Goal: Task Accomplishment & Management: Use online tool/utility

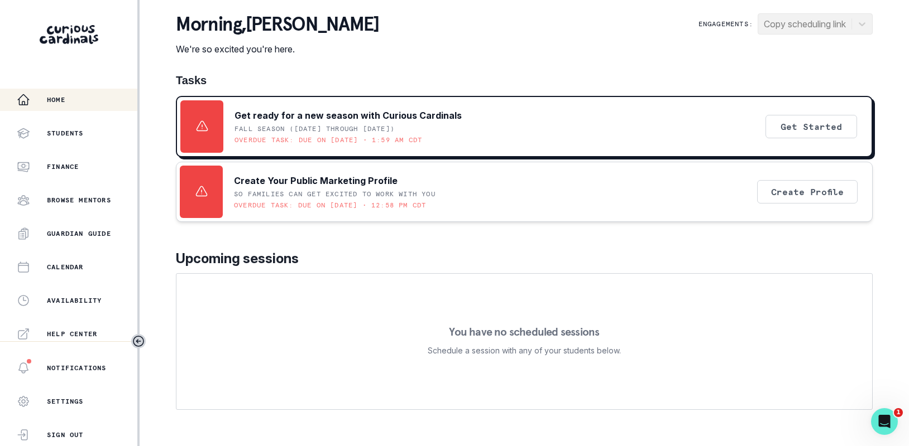
scroll to position [238, 0]
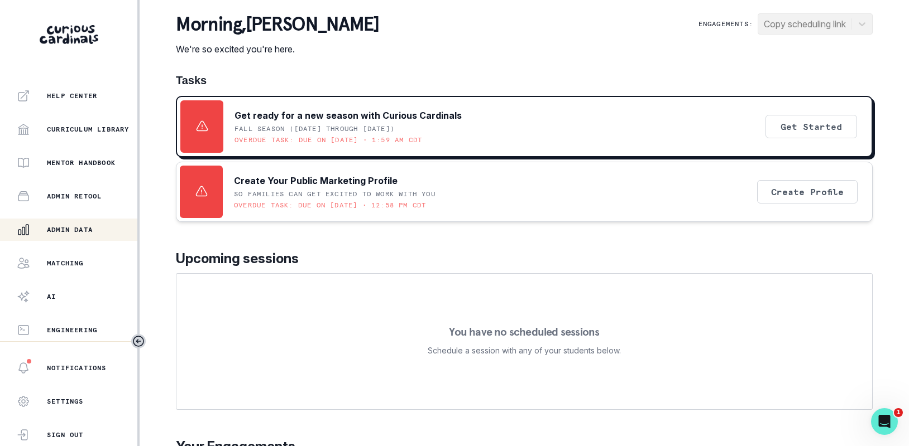
click at [39, 219] on button "Admin Data" at bounding box center [68, 230] width 137 height 22
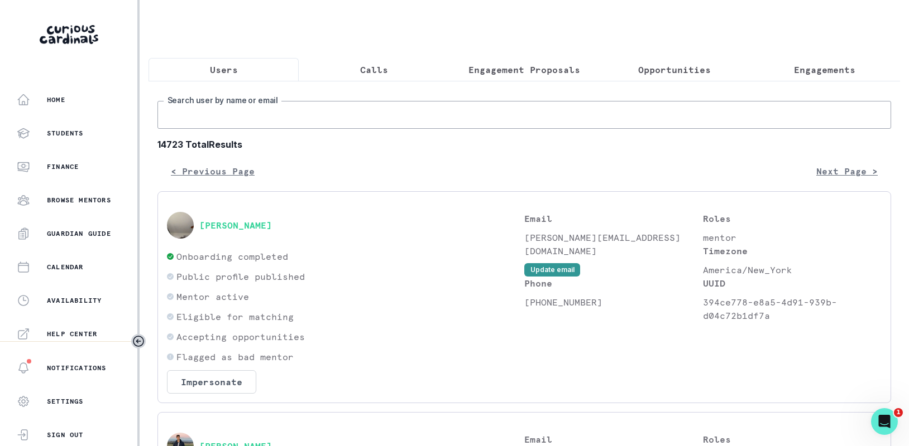
click at [235, 129] on input "Search user by name or email" at bounding box center [523, 115] width 733 height 28
type input "shay"
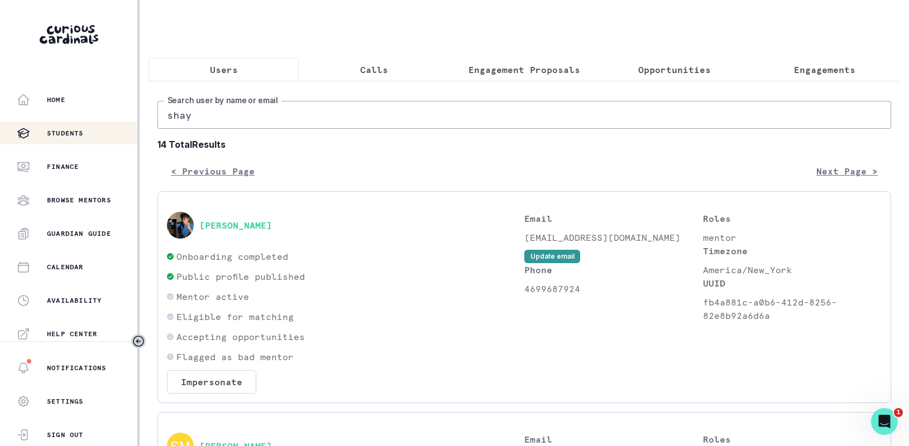
drag, startPoint x: 165, startPoint y: 124, endPoint x: 109, endPoint y: 122, distance: 55.3
click at [109, 122] on div "Home Students Finance Browse Mentors Guardian Guide Calendar Availability Help …" at bounding box center [454, 223] width 909 height 446
type input "[PERSON_NAME]"
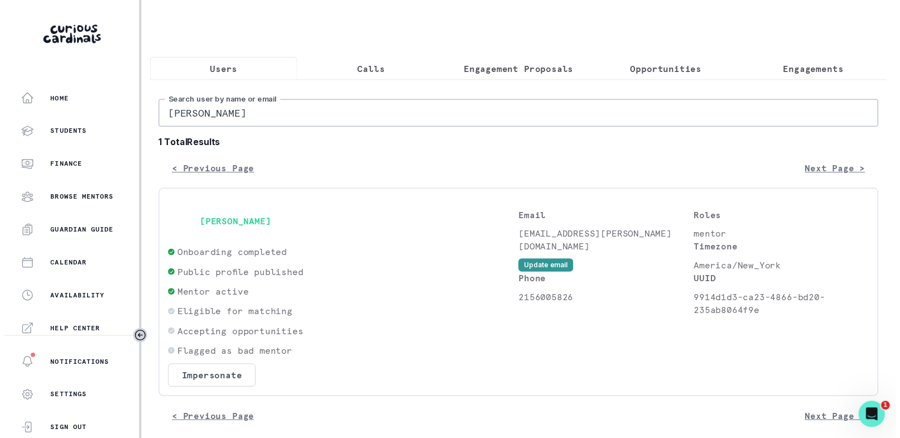
scroll to position [19, 0]
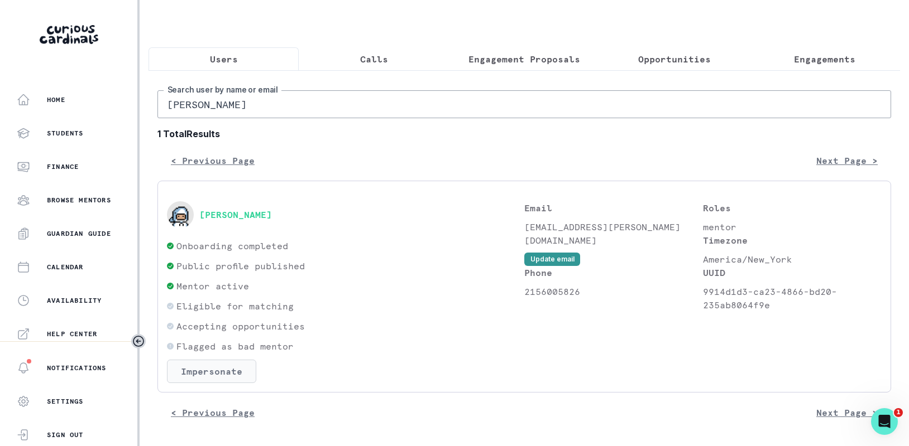
click at [218, 378] on button "Impersonate" at bounding box center [211, 371] width 89 height 23
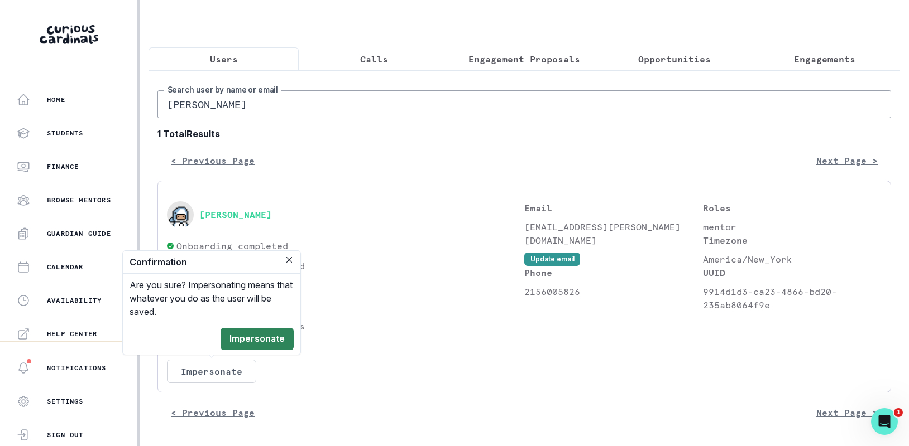
click at [263, 348] on button "Impersonate" at bounding box center [256, 339] width 73 height 22
